Goal: Task Accomplishment & Management: Manage account settings

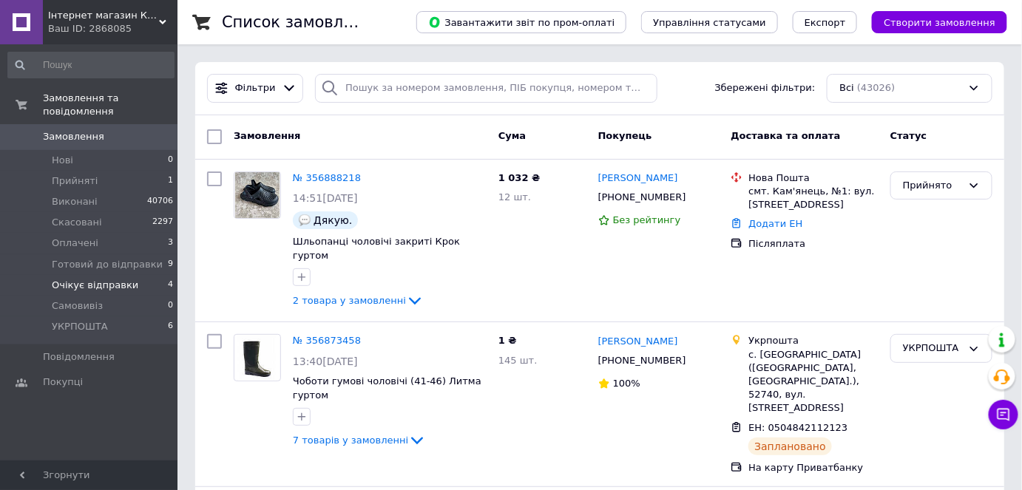
click at [143, 275] on li "Очікує відправки 4" at bounding box center [91, 285] width 182 height 21
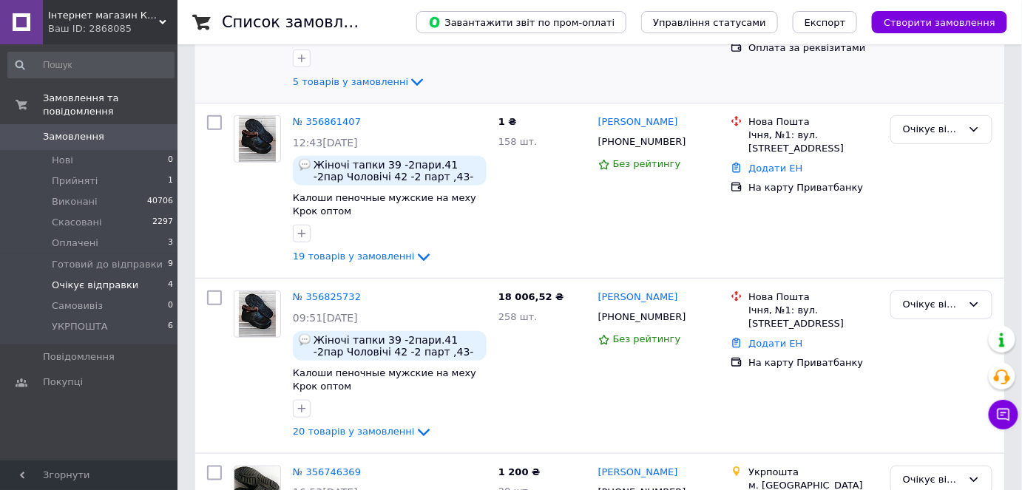
scroll to position [353, 0]
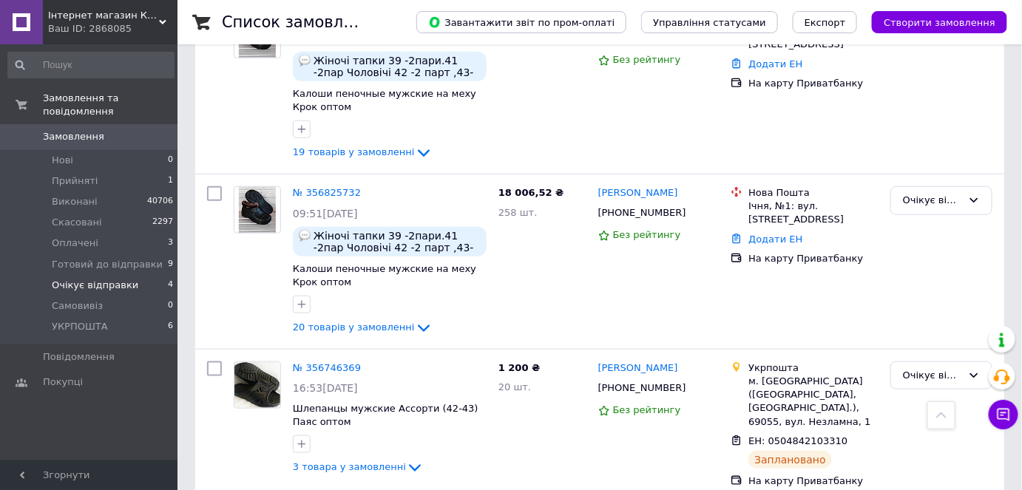
click at [101, 130] on span "Замовлення" at bounding box center [90, 136] width 94 height 13
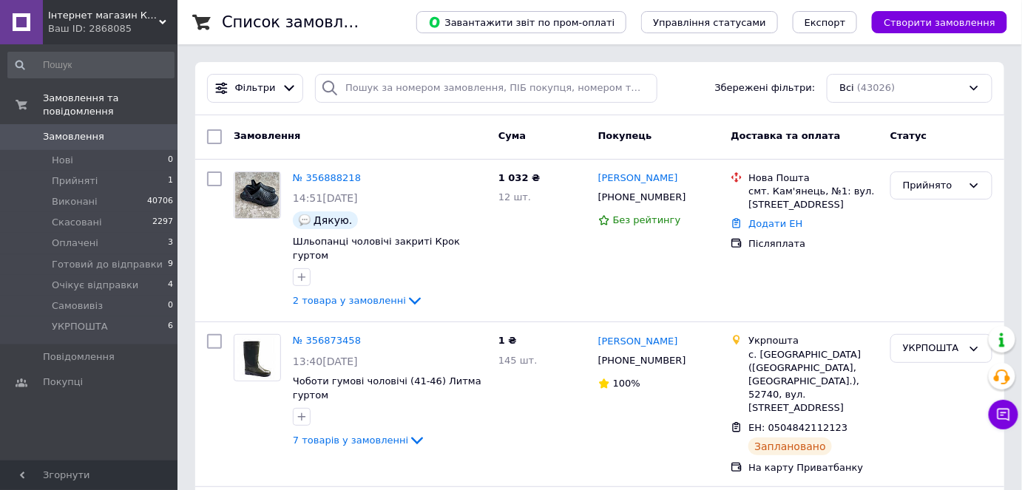
drag, startPoint x: 105, startPoint y: 128, endPoint x: 98, endPoint y: 120, distance: 11.0
click at [104, 130] on span "Замовлення" at bounding box center [90, 136] width 94 height 13
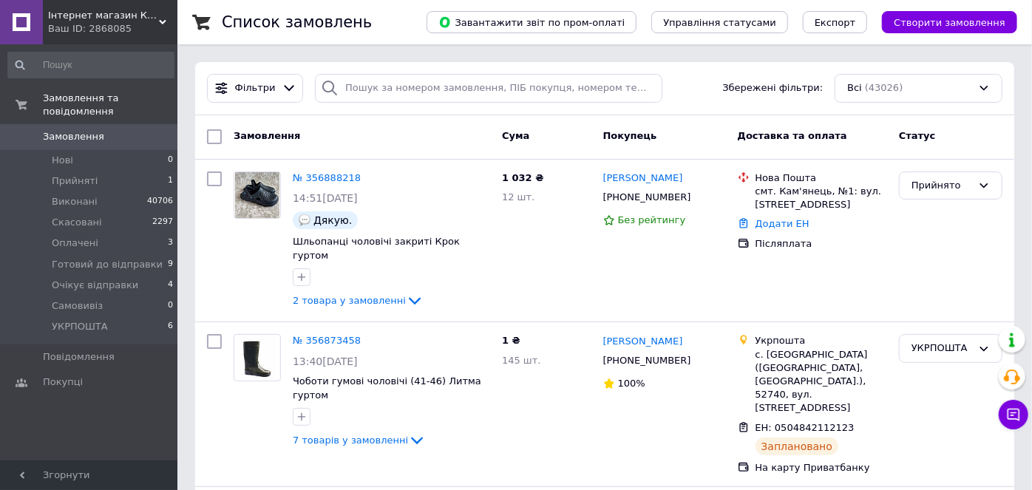
click at [98, 130] on span "Замовлення" at bounding box center [90, 136] width 94 height 13
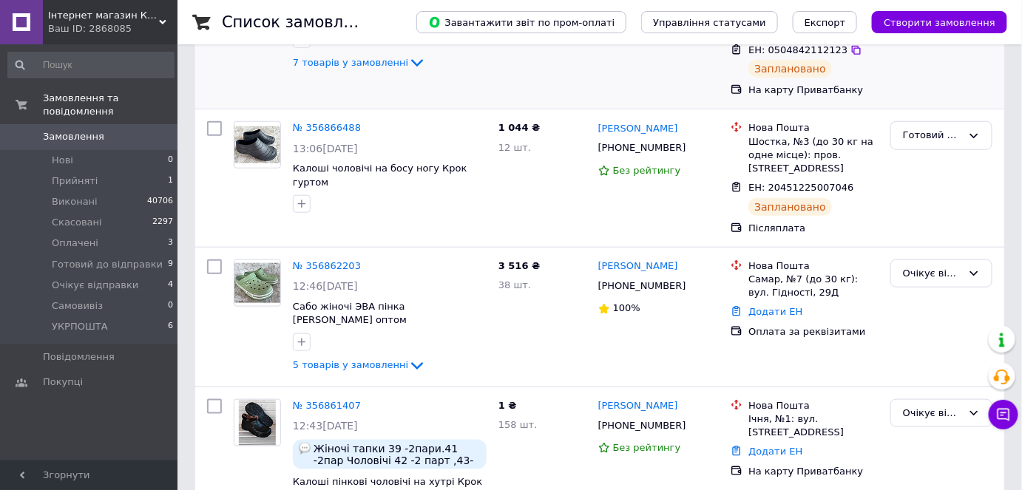
scroll to position [447, 0]
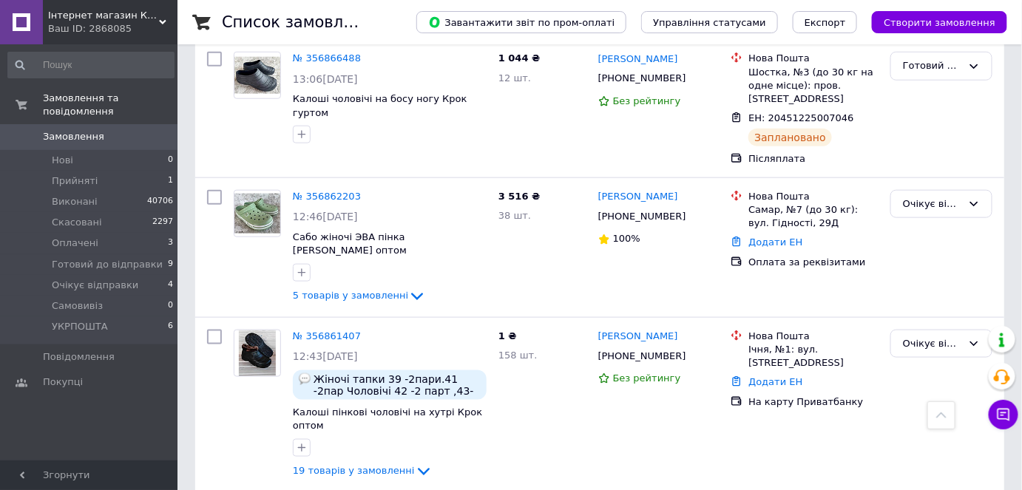
click at [104, 124] on link "Замовлення 0" at bounding box center [91, 136] width 182 height 25
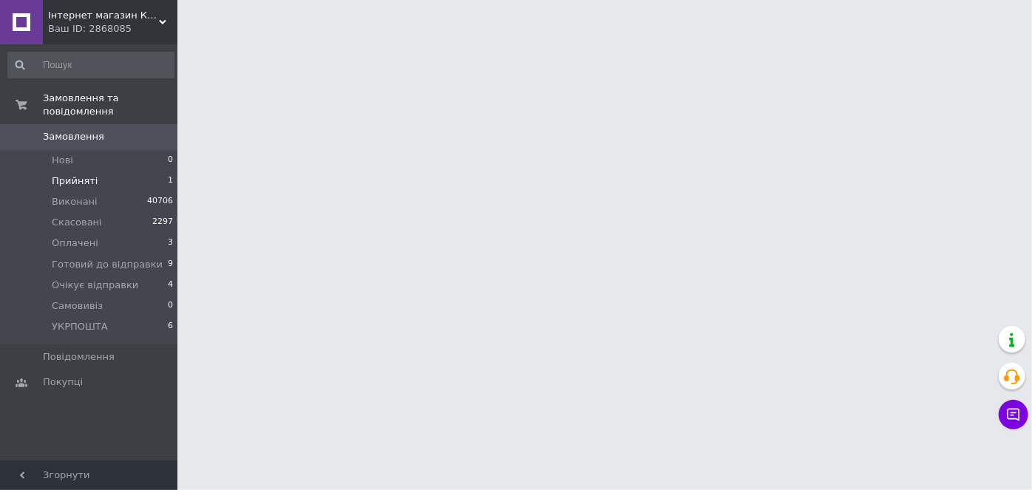
click at [119, 171] on li "Прийняті 1" at bounding box center [91, 181] width 182 height 21
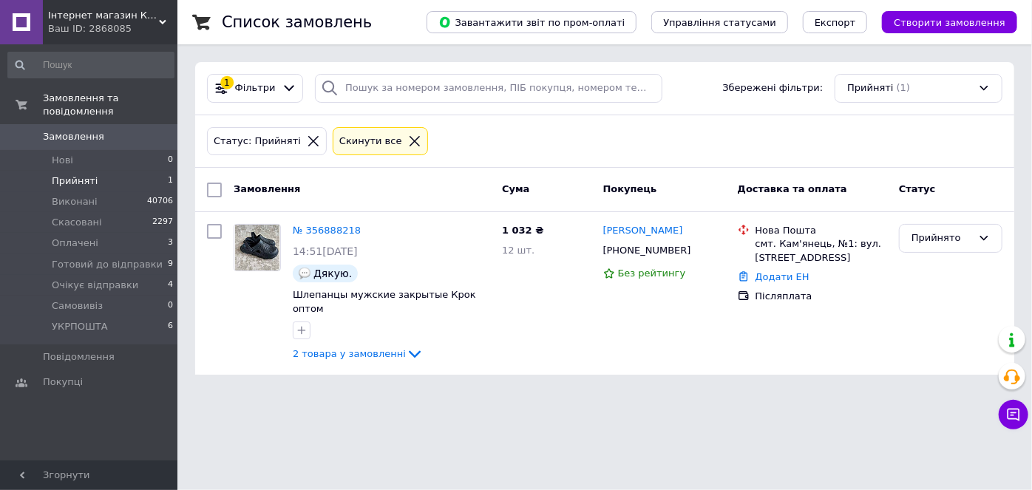
click at [88, 175] on span "Прийняті" at bounding box center [75, 181] width 46 height 13
click at [94, 136] on link "Замовлення 0" at bounding box center [91, 136] width 182 height 25
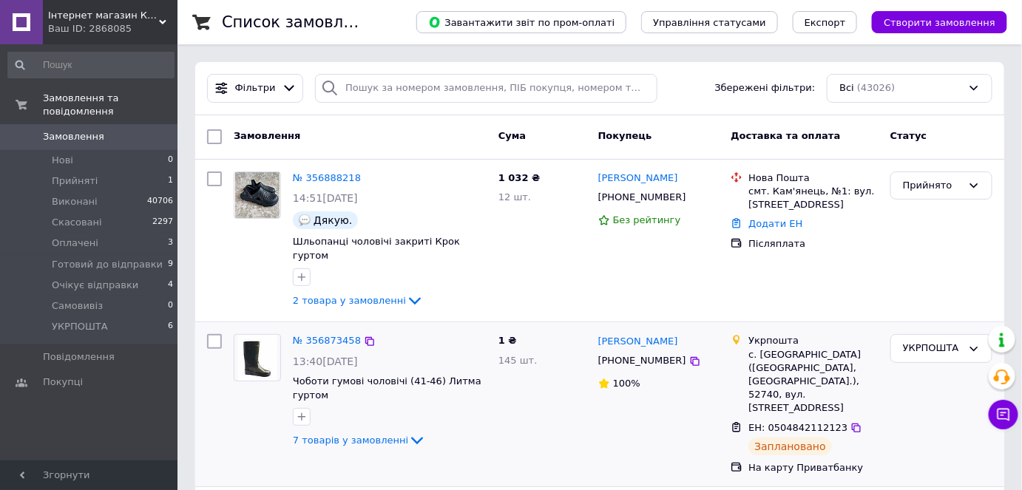
scroll to position [268, 0]
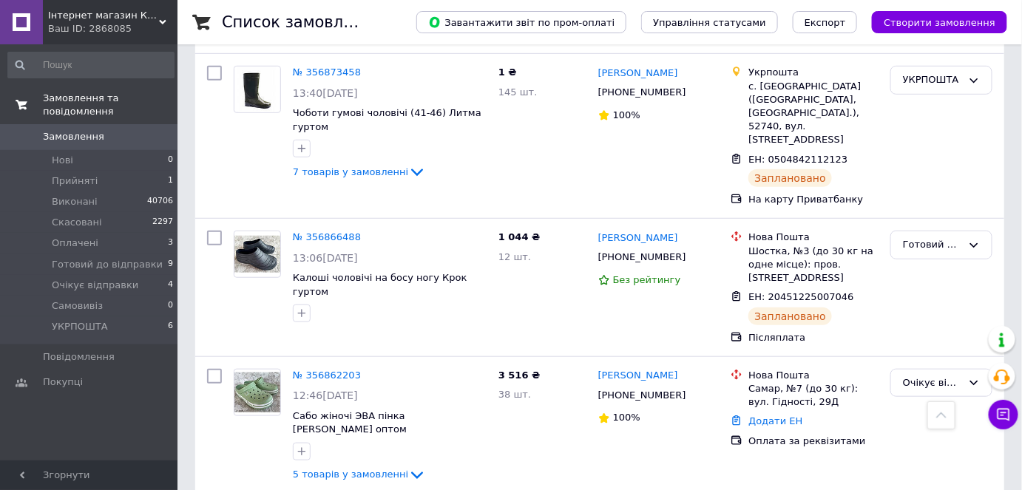
click at [126, 106] on link "Замовлення та повідомлення" at bounding box center [91, 105] width 182 height 38
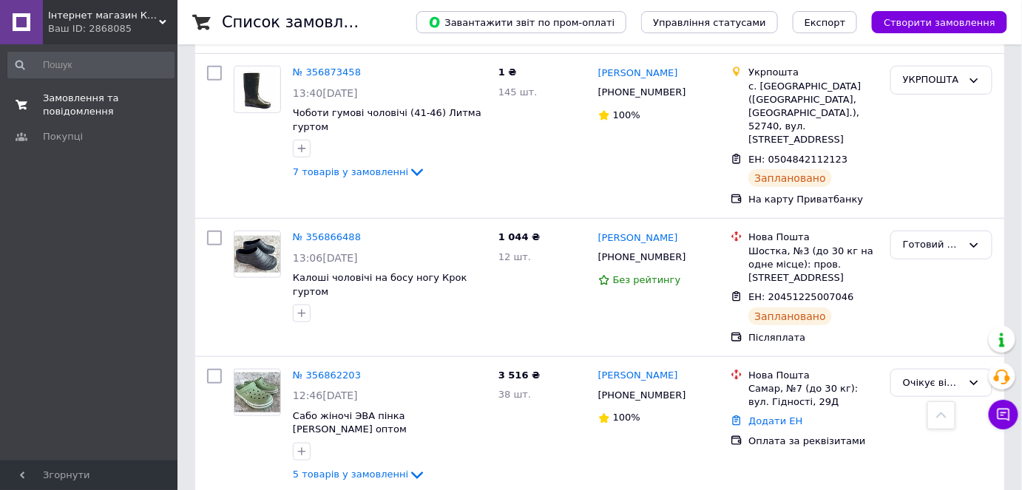
click at [98, 98] on span "Замовлення та повідомлення" at bounding box center [90, 105] width 94 height 27
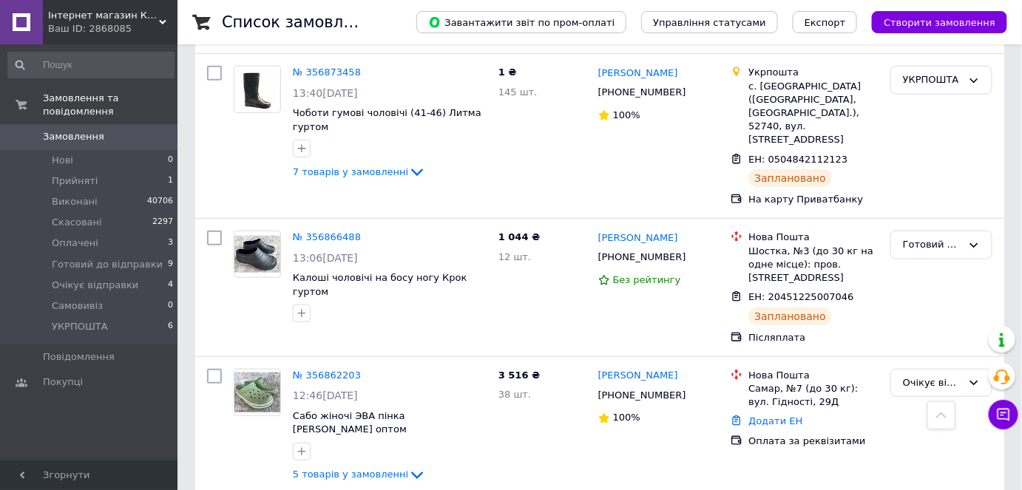
click at [112, 130] on span "Замовлення" at bounding box center [90, 136] width 94 height 13
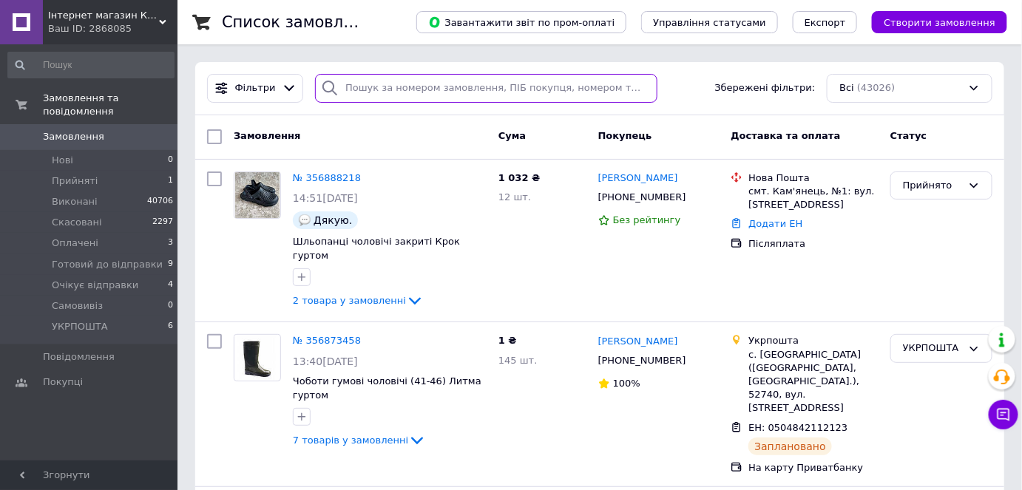
click at [367, 89] on input "search" at bounding box center [486, 88] width 342 height 29
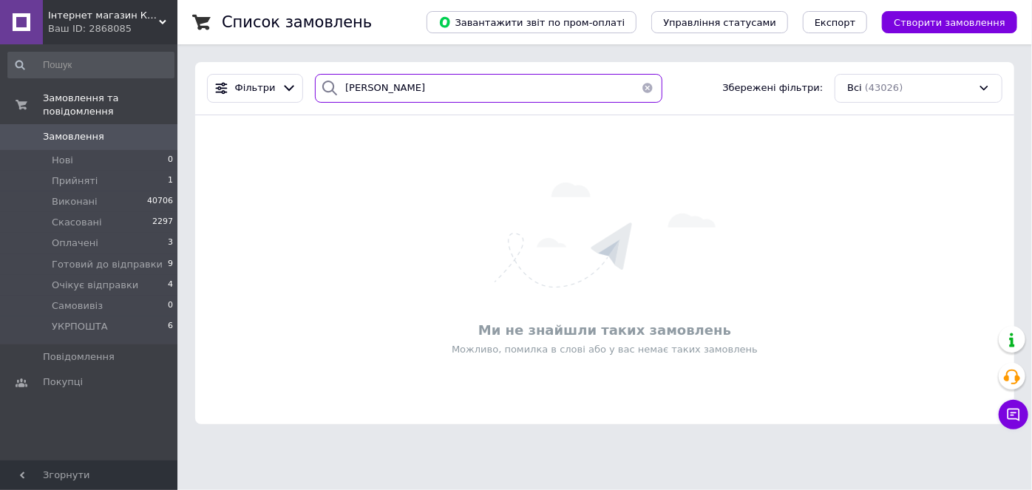
click at [402, 92] on input "тімкова" at bounding box center [488, 88] width 347 height 29
type input "тімкова"
click at [461, 91] on input "тімкова" at bounding box center [488, 88] width 347 height 29
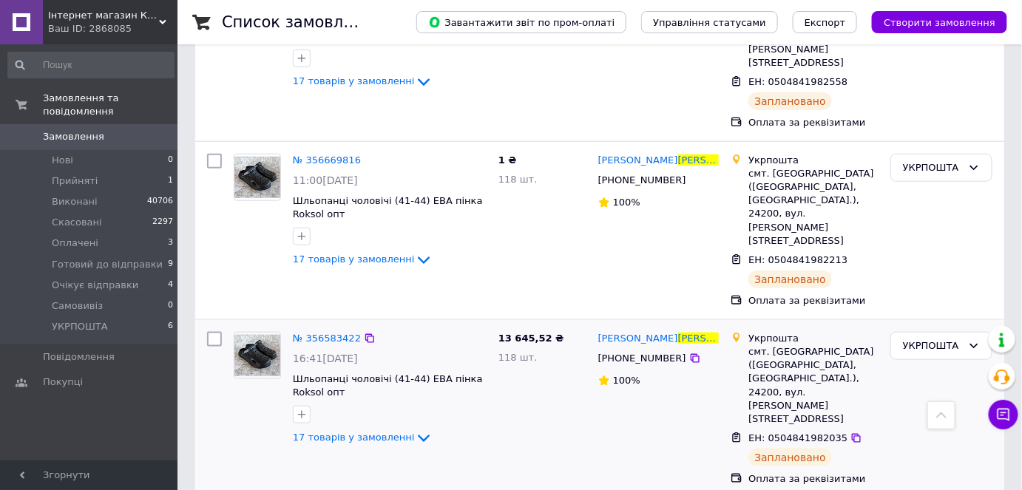
scroll to position [447, 0]
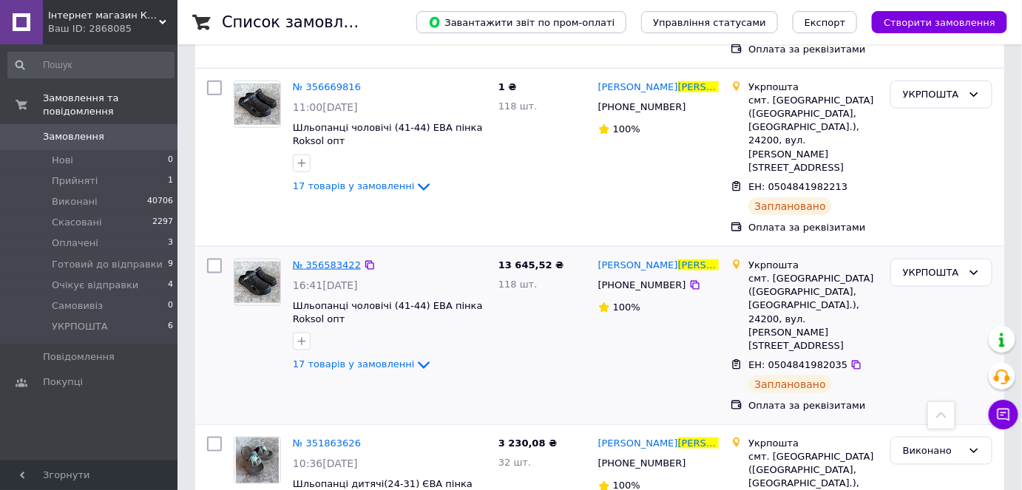
click at [325, 260] on span "№ 356583422" at bounding box center [327, 265] width 68 height 11
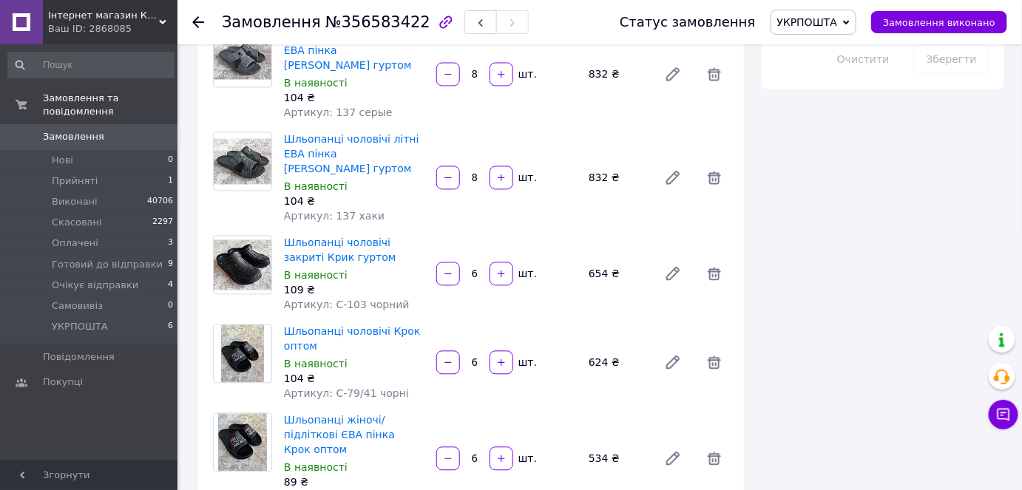
scroll to position [359, 0]
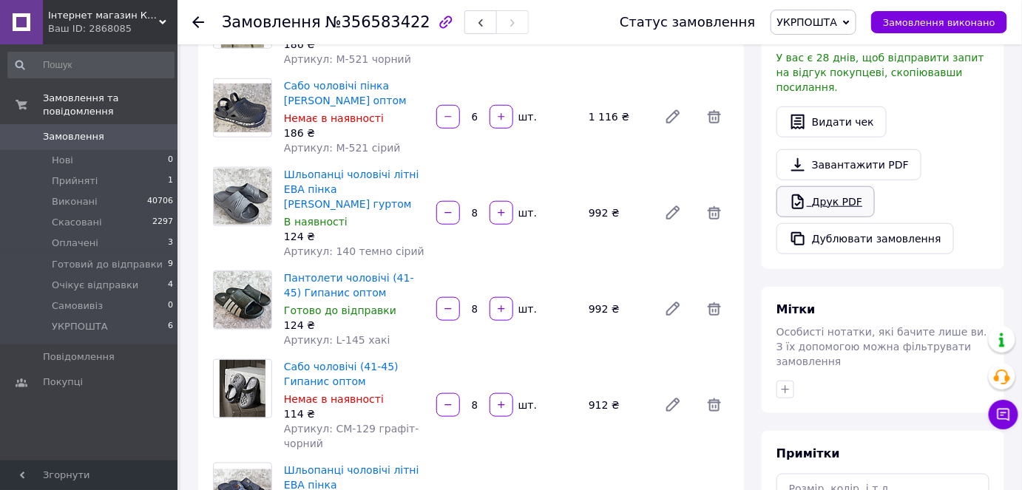
click at [805, 194] on link "Друк PDF" at bounding box center [825, 201] width 98 height 31
